Goal: Task Accomplishment & Management: Use online tool/utility

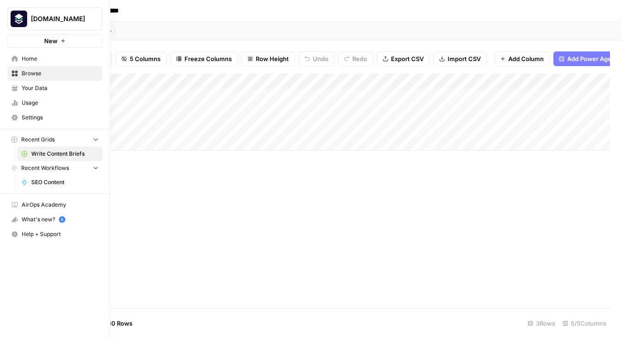
click at [24, 78] on link "Browse" at bounding box center [54, 73] width 95 height 15
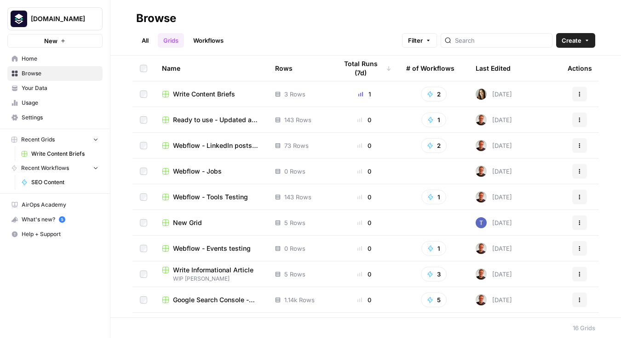
click at [200, 40] on link "Workflows" at bounding box center [208, 40] width 41 height 15
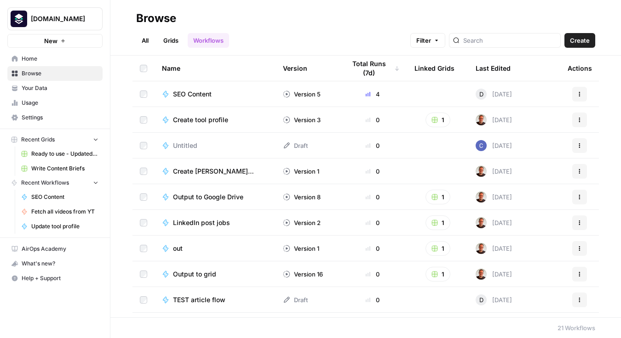
click at [492, 68] on div "Last Edited" at bounding box center [492, 68] width 35 height 25
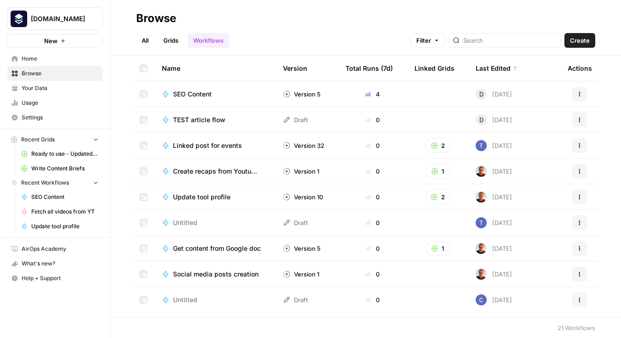
click at [492, 68] on div "Last Edited" at bounding box center [496, 68] width 42 height 25
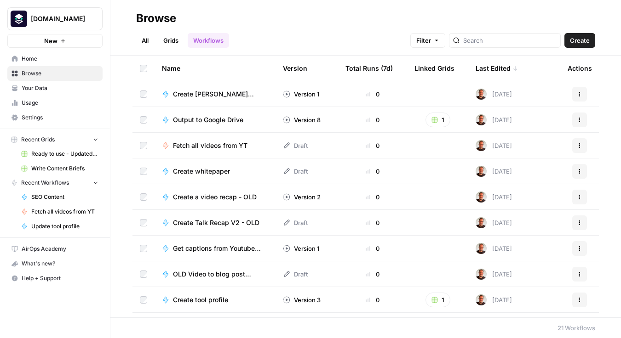
click at [494, 65] on div "Last Edited" at bounding box center [496, 68] width 42 height 25
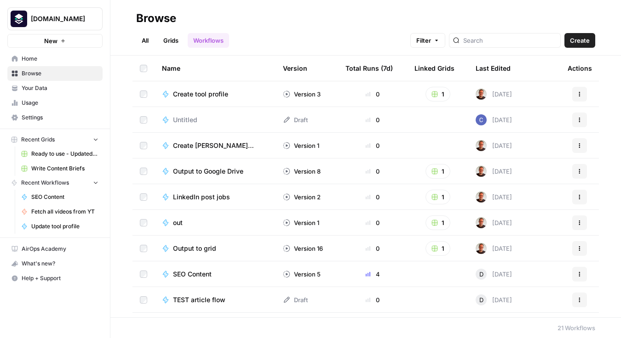
click at [502, 73] on div "Last Edited" at bounding box center [492, 68] width 35 height 25
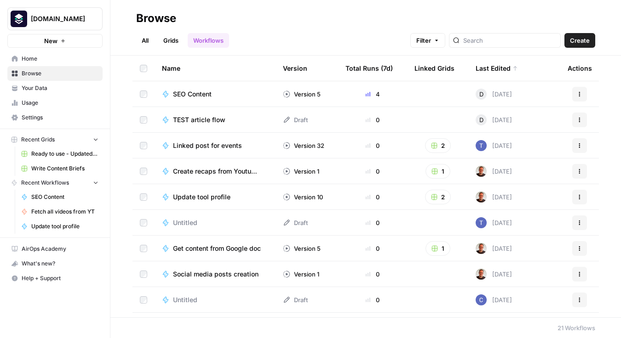
click at [187, 93] on span "SEO Content" at bounding box center [192, 94] width 39 height 9
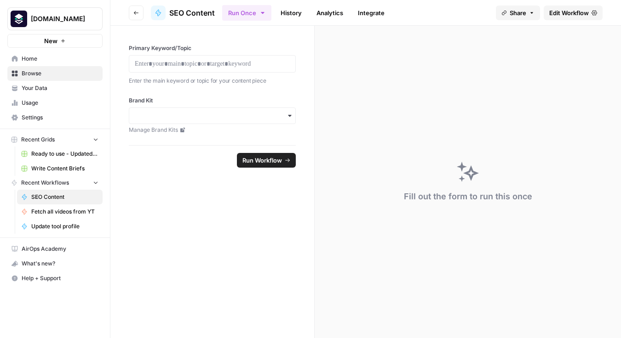
click at [570, 11] on span "Edit Workflow" at bounding box center [569, 12] width 40 height 9
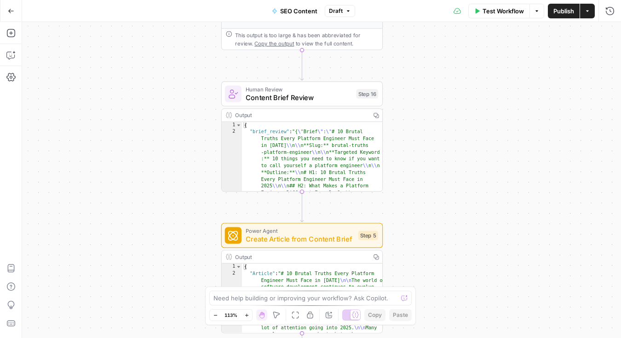
type textarea "**********"
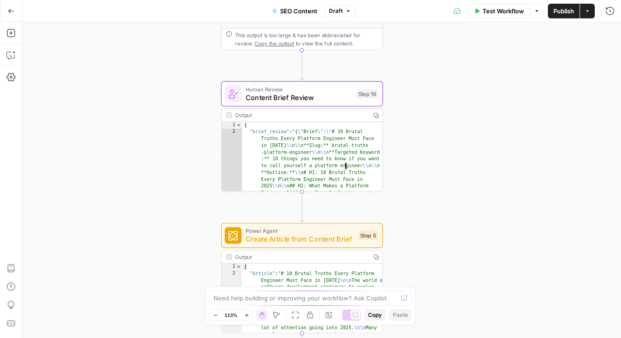
click at [313, 88] on span "Human Review" at bounding box center [298, 89] width 106 height 8
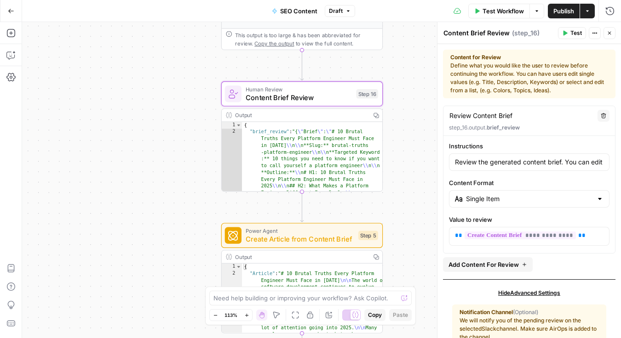
scroll to position [49, 0]
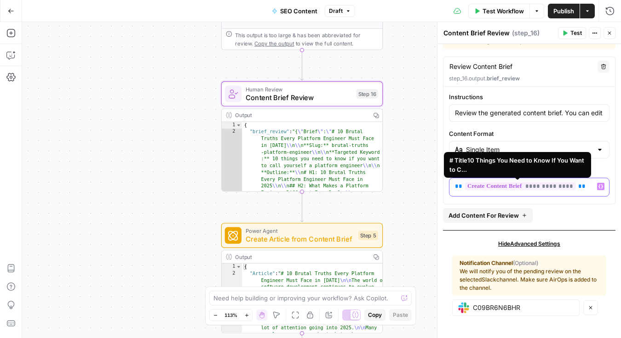
click at [526, 187] on span "**********" at bounding box center [519, 187] width 111 height 8
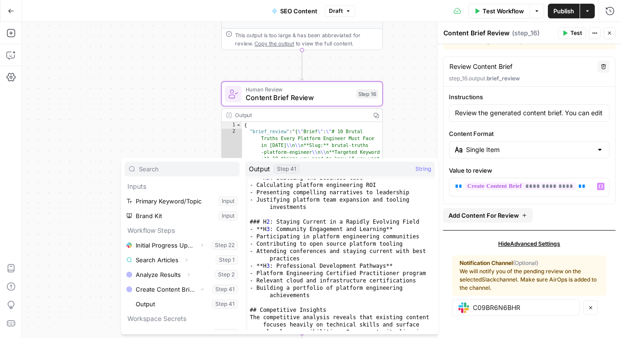
scroll to position [1388, 0]
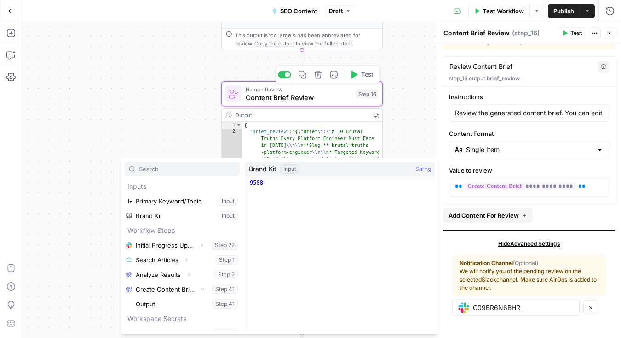
click at [330, 98] on span "Content Brief Review" at bounding box center [298, 97] width 106 height 11
